Goal: Book appointment/travel/reservation

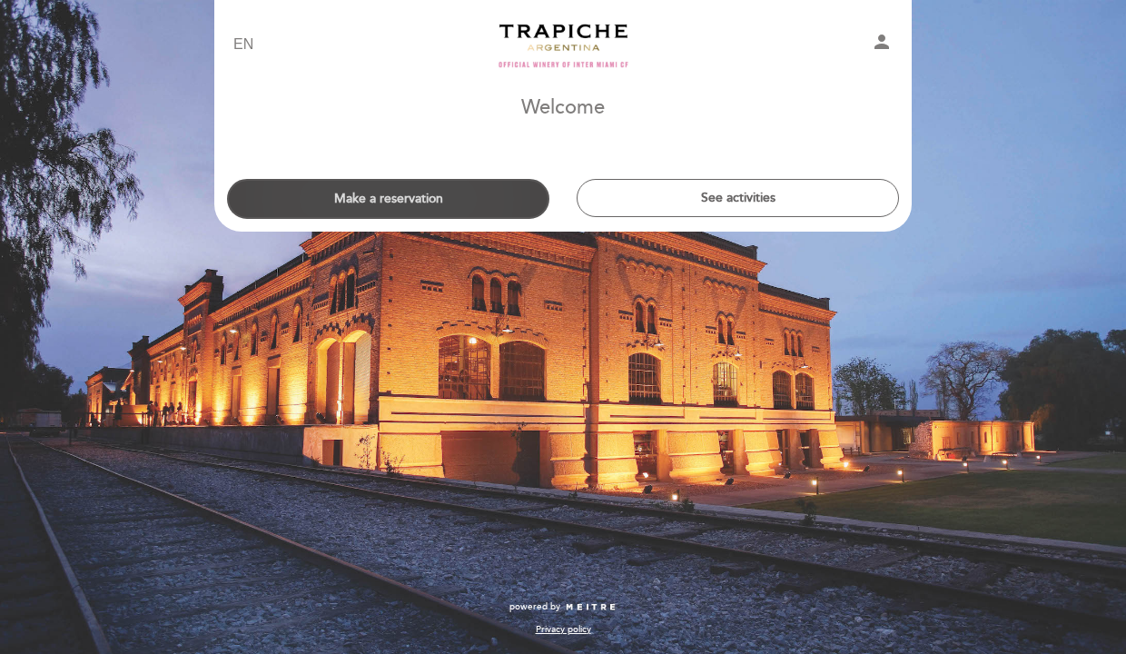
click at [459, 185] on button "Make a reservation" at bounding box center [388, 199] width 322 height 40
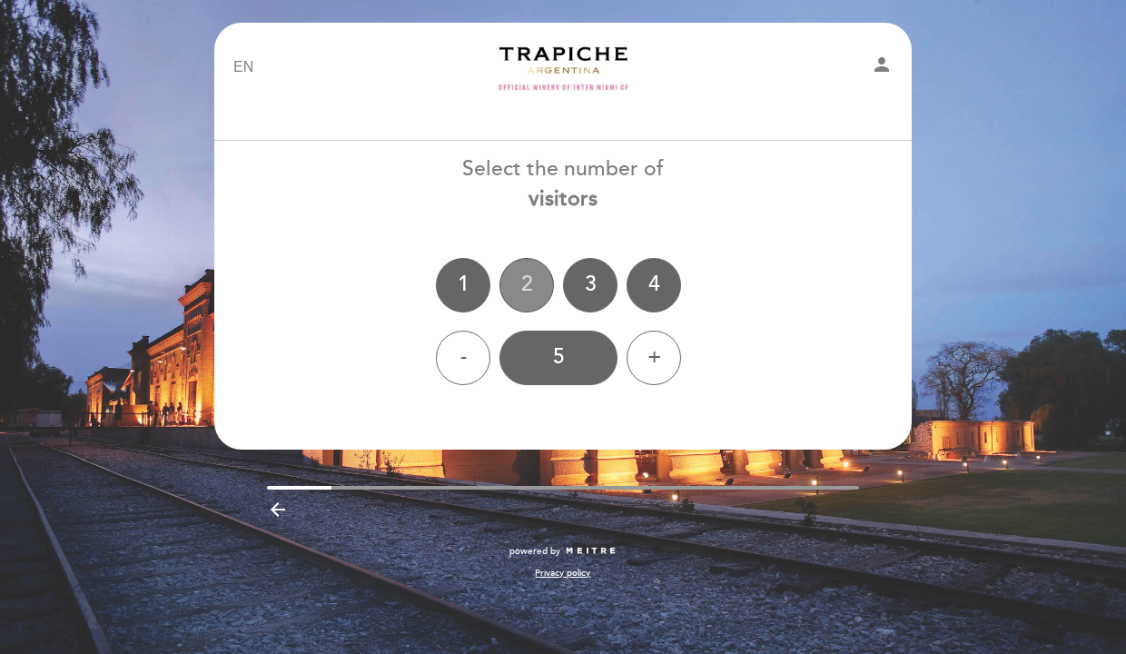
click at [528, 290] on div "2" at bounding box center [527, 285] width 55 height 55
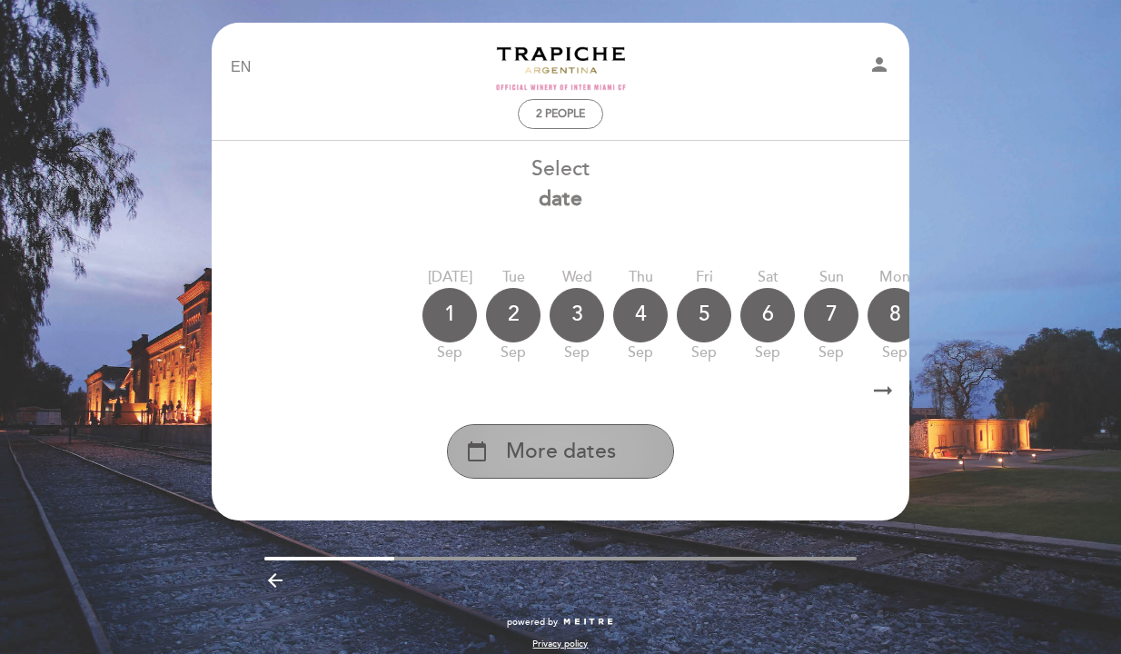
click at [494, 460] on div "calendar_today More dates" at bounding box center [560, 451] width 227 height 55
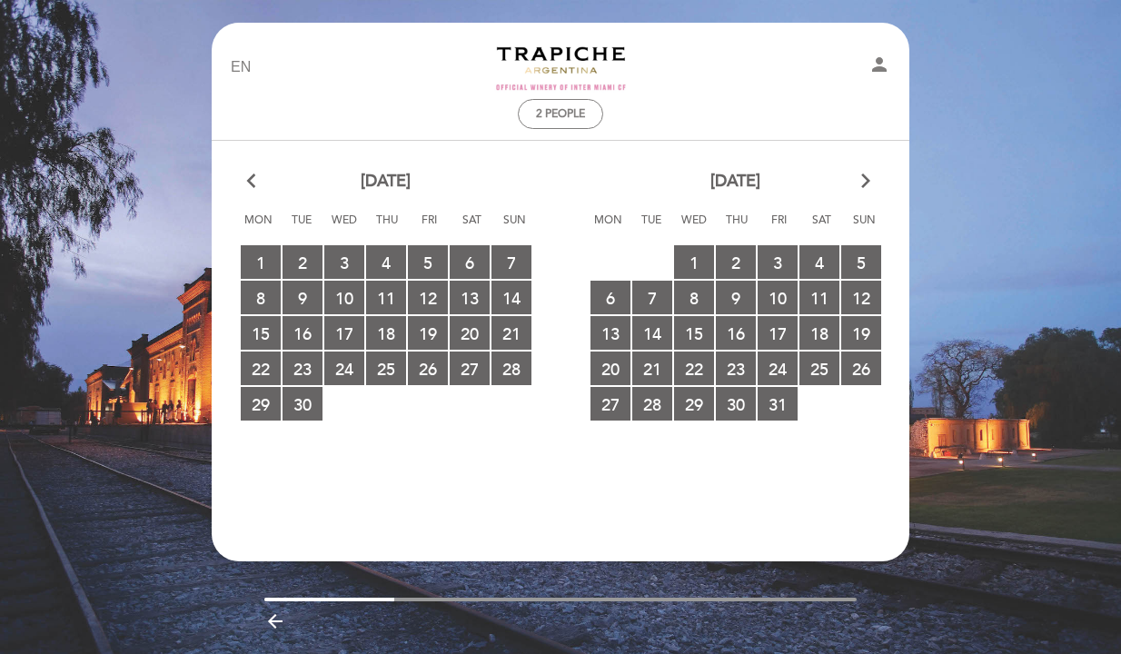
click at [867, 184] on icon "arrow_forward_ios" at bounding box center [866, 182] width 16 height 24
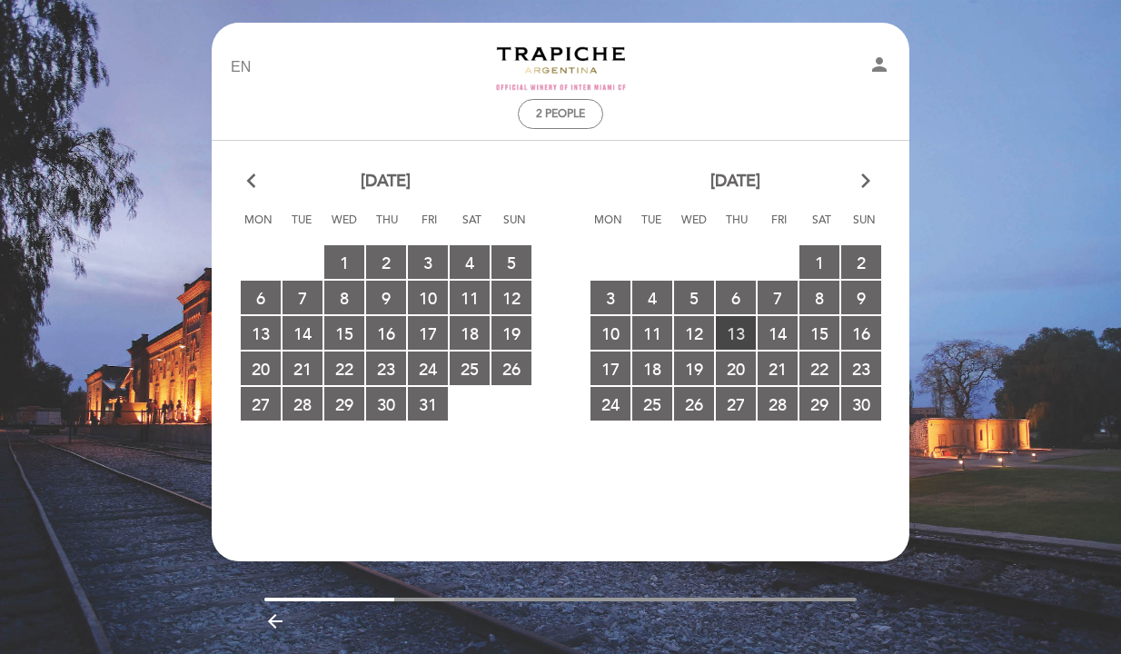
click at [739, 334] on span "13 RESERVATIONS AVAILABLE" at bounding box center [736, 333] width 40 height 34
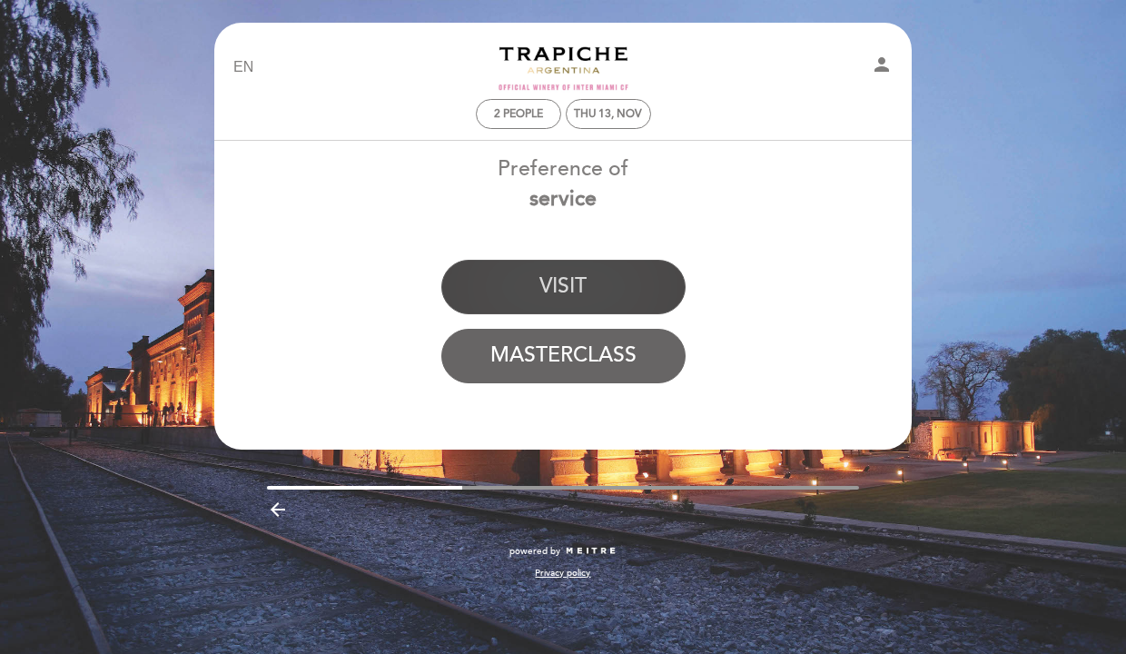
click at [595, 302] on button "VISIT" at bounding box center [563, 287] width 244 height 55
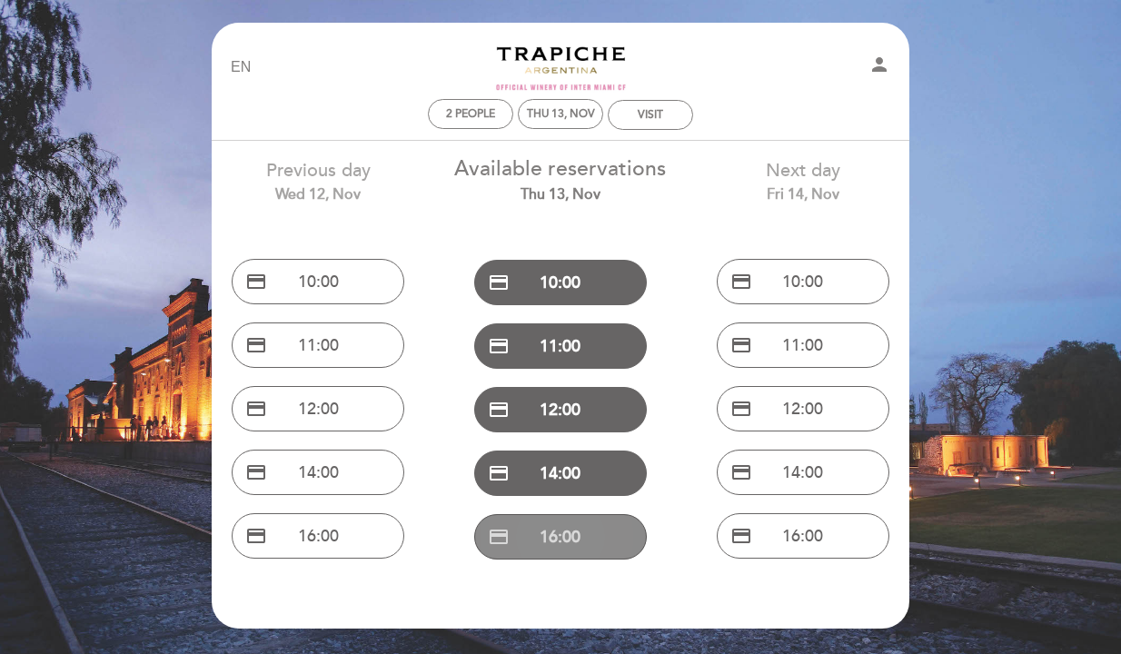
click at [526, 541] on button "credit_card 16:00" at bounding box center [560, 536] width 173 height 45
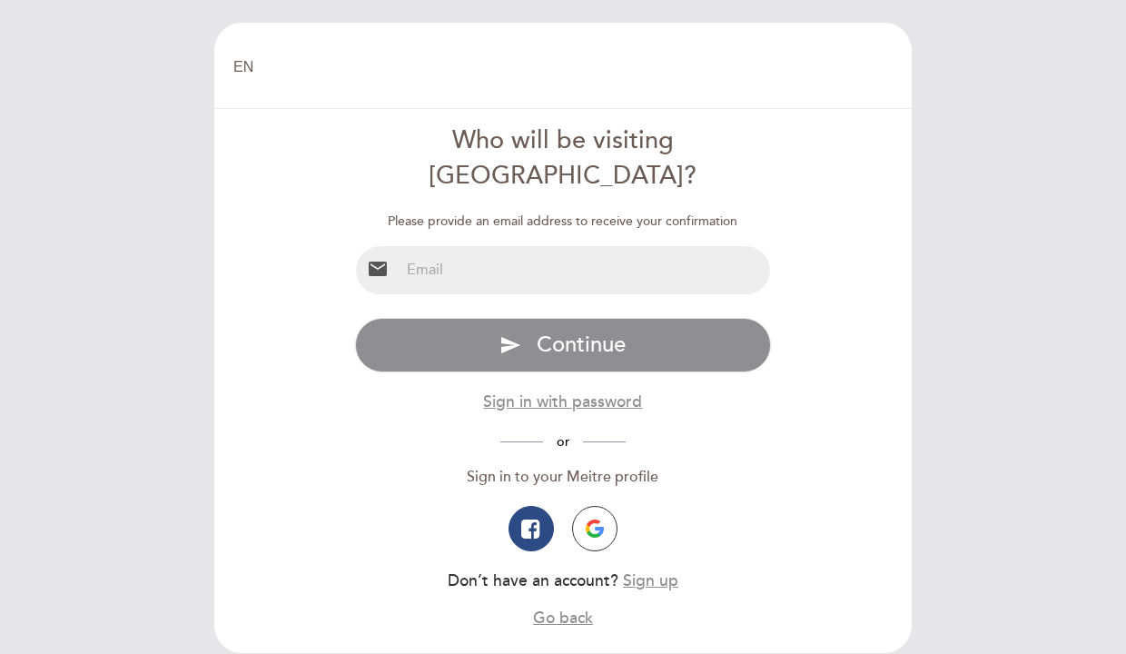
click at [543, 246] on input "email" at bounding box center [586, 270] width 372 height 48
type input "[EMAIL_ADDRESS][DOMAIN_NAME]"
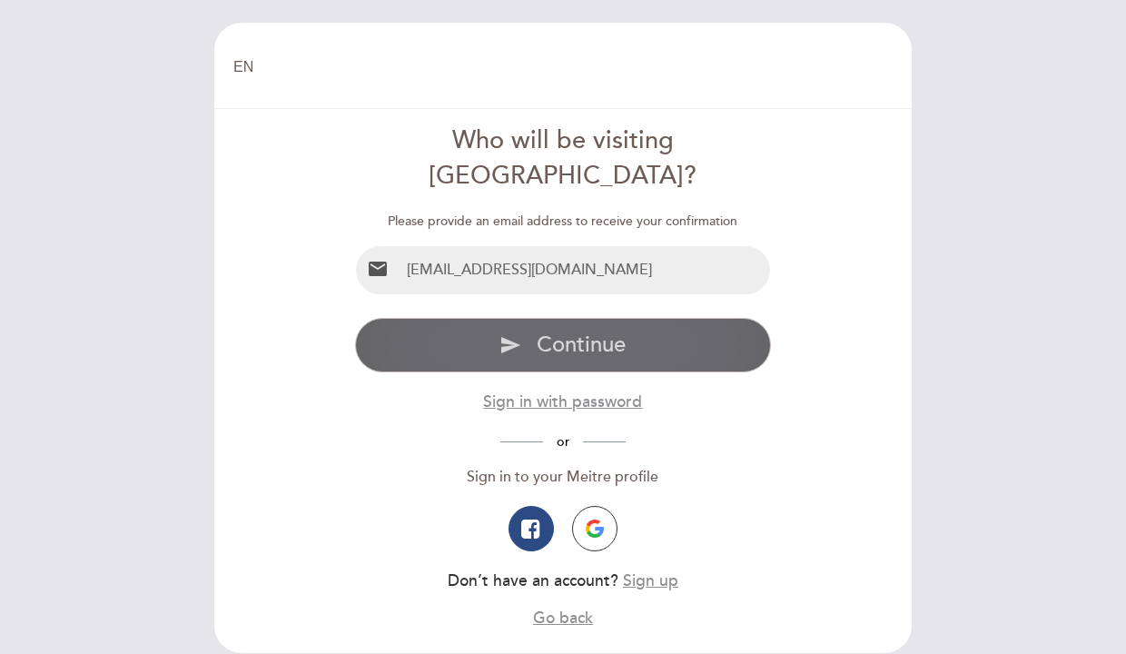
click at [468, 318] on button "send Continue" at bounding box center [563, 345] width 417 height 55
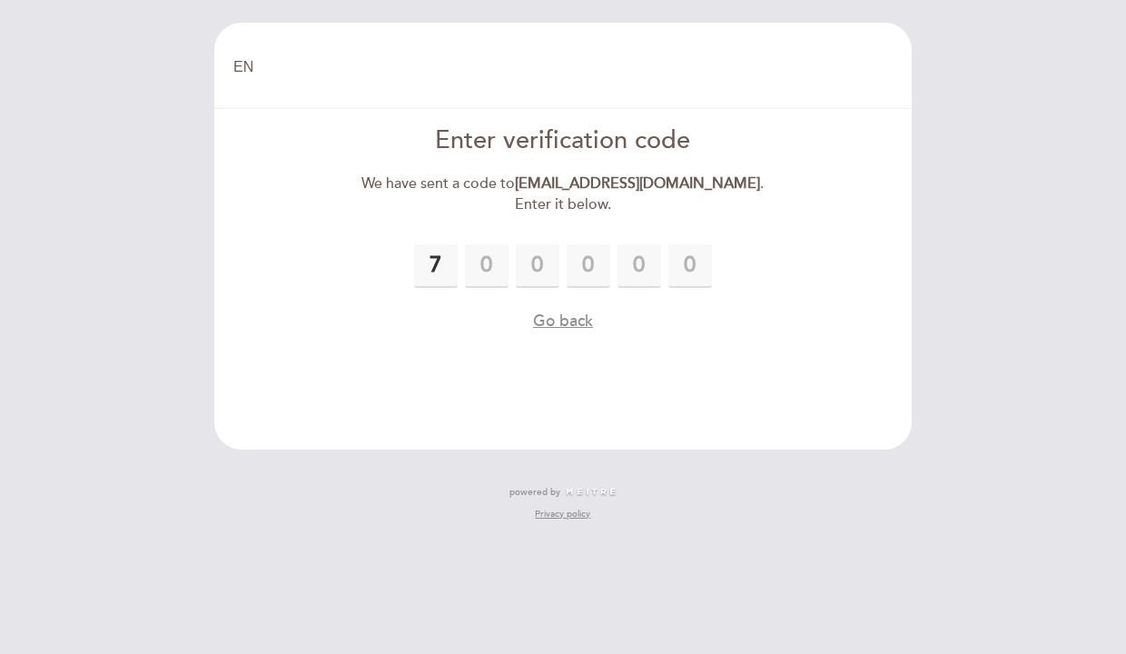
type input "7"
type input "0"
type input "5"
type input "0"
type input "1"
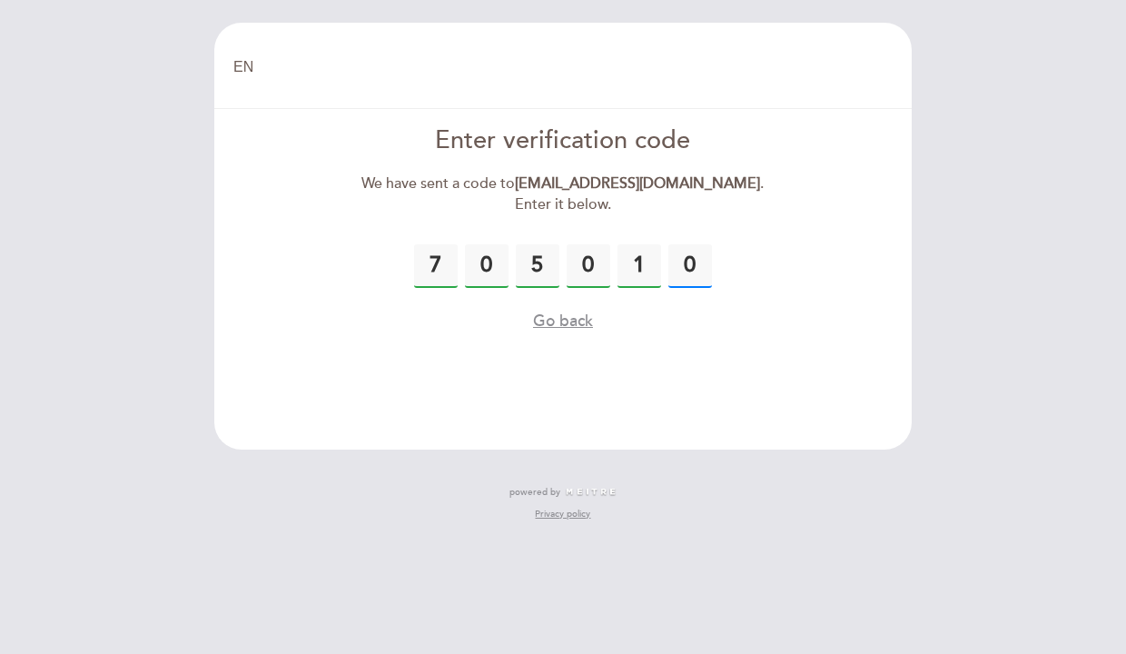
type input "0"
click at [560, 321] on button "Go back" at bounding box center [563, 321] width 60 height 23
